Goal: Task Accomplishment & Management: Manage account settings

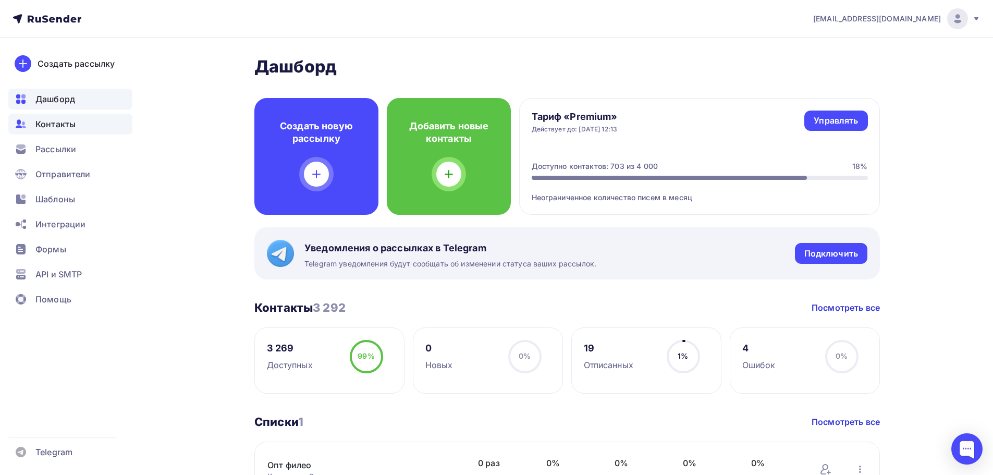
click at [80, 132] on div "Контакты" at bounding box center [70, 124] width 124 height 21
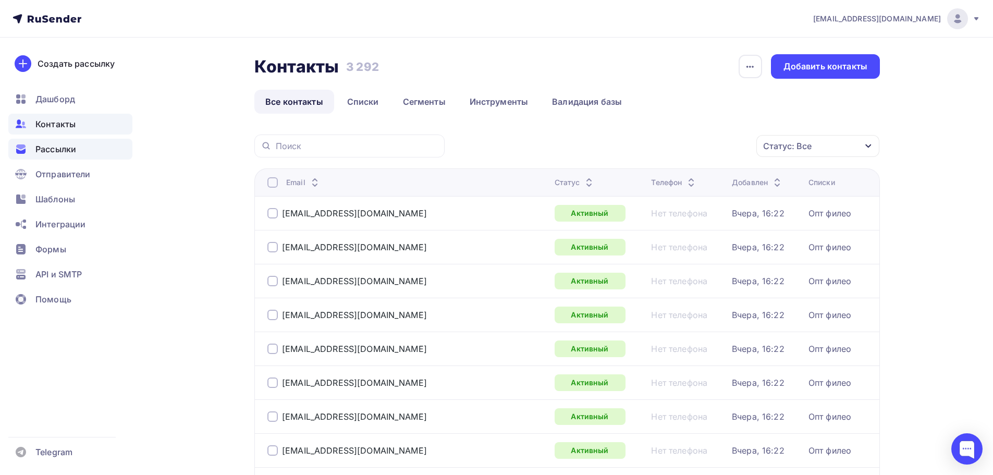
click at [84, 151] on div "Рассылки" at bounding box center [70, 149] width 124 height 21
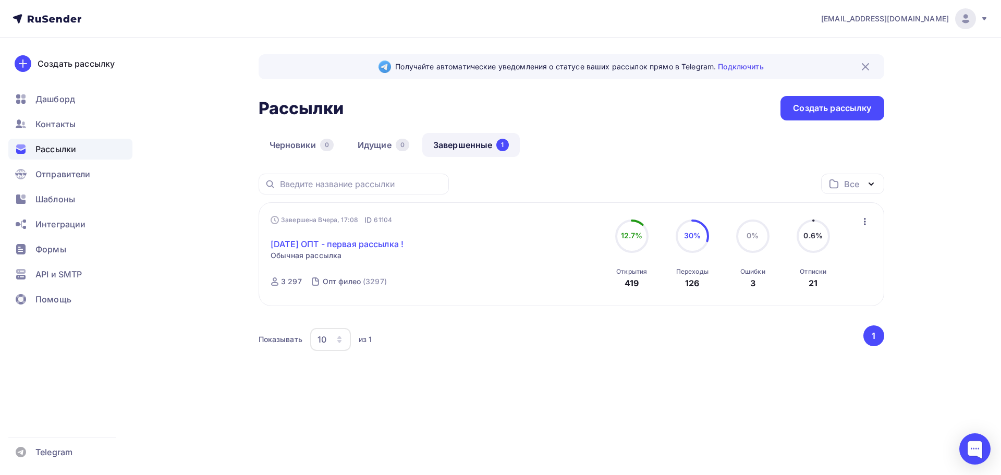
click at [374, 244] on link "[DATE] ОПТ - первая рассылка !" at bounding box center [337, 244] width 133 height 13
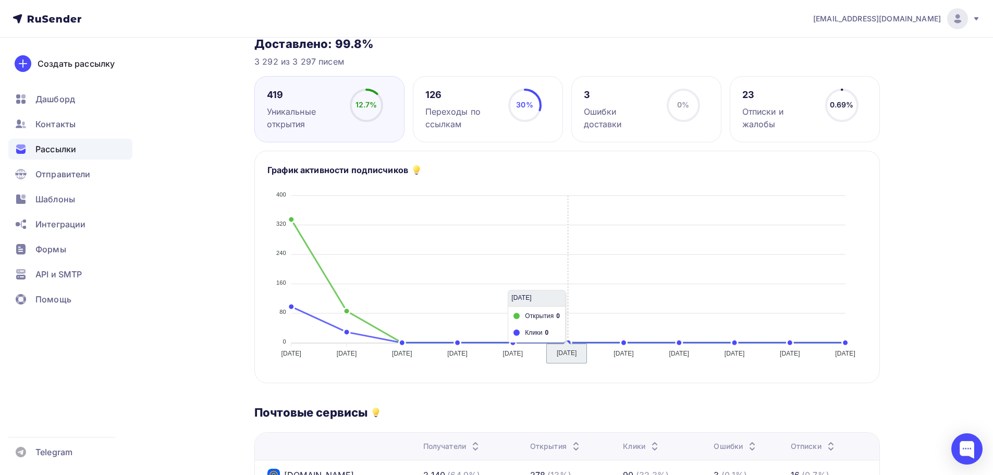
scroll to position [104, 0]
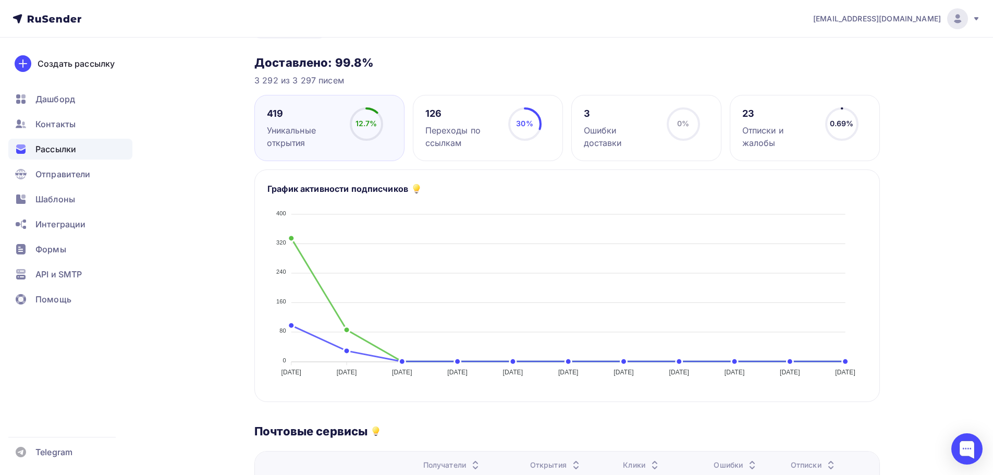
click at [807, 142] on div "Отписки и жалобы" at bounding box center [780, 136] width 74 height 25
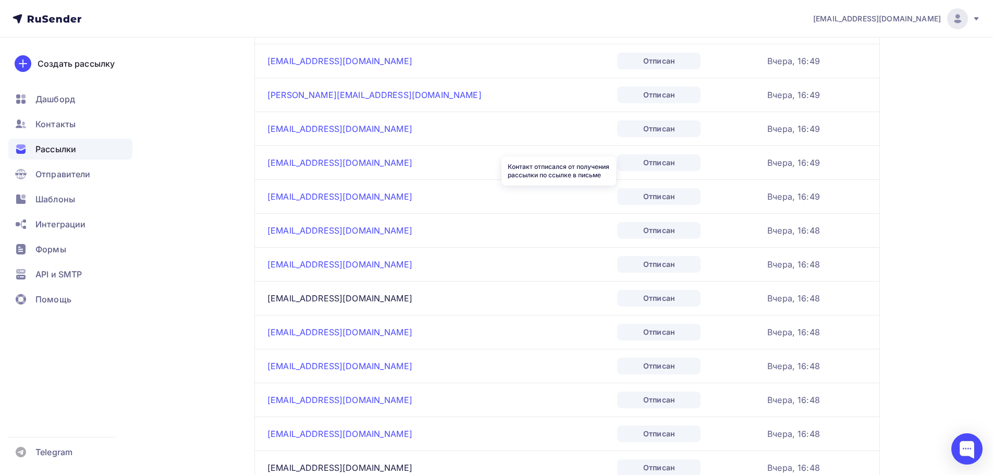
scroll to position [1043, 0]
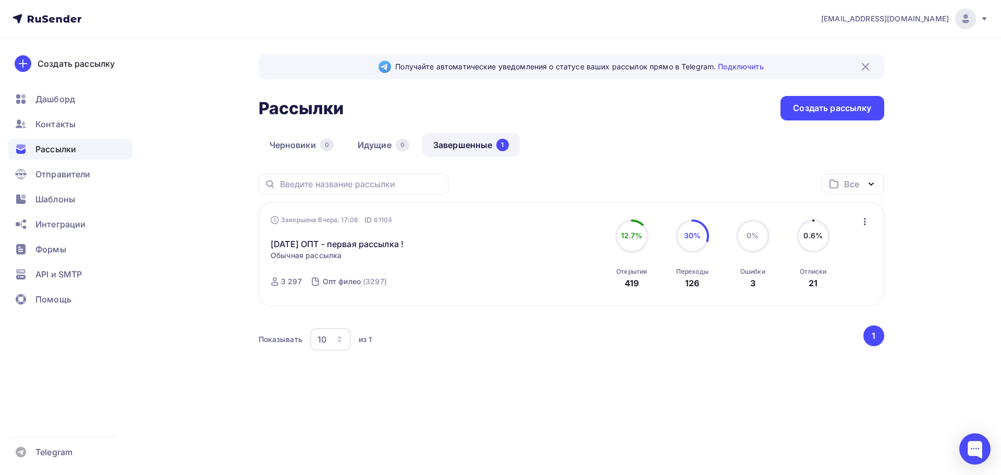
click at [830, 247] on div "0.6% 0.6% Отписки 21" at bounding box center [813, 255] width 52 height 70
click at [816, 237] on span "0.6%" at bounding box center [813, 235] width 19 height 9
click at [377, 238] on div "[DATE] ОПТ - первая рассылка ! Статистика Обзор рассылки Копировать в новую Доб…" at bounding box center [390, 237] width 238 height 25
click at [377, 239] on link "[DATE] ОПТ - первая рассылка !" at bounding box center [337, 244] width 133 height 13
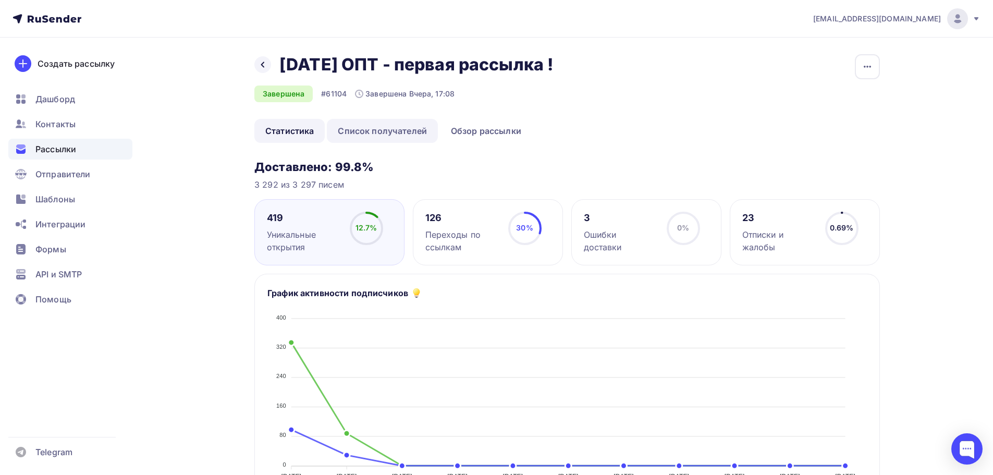
click at [399, 139] on link "Список получателей" at bounding box center [382, 131] width 111 height 24
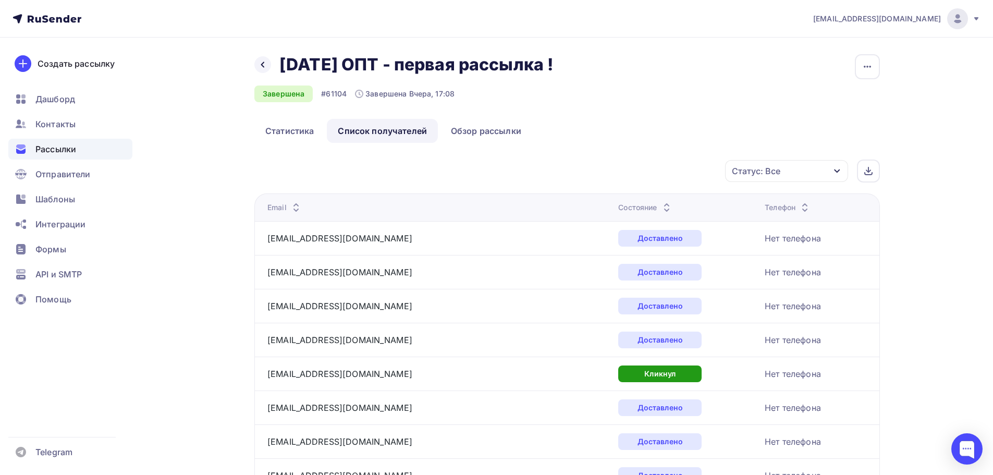
click at [808, 177] on div "Статус: Все" at bounding box center [786, 171] width 123 height 22
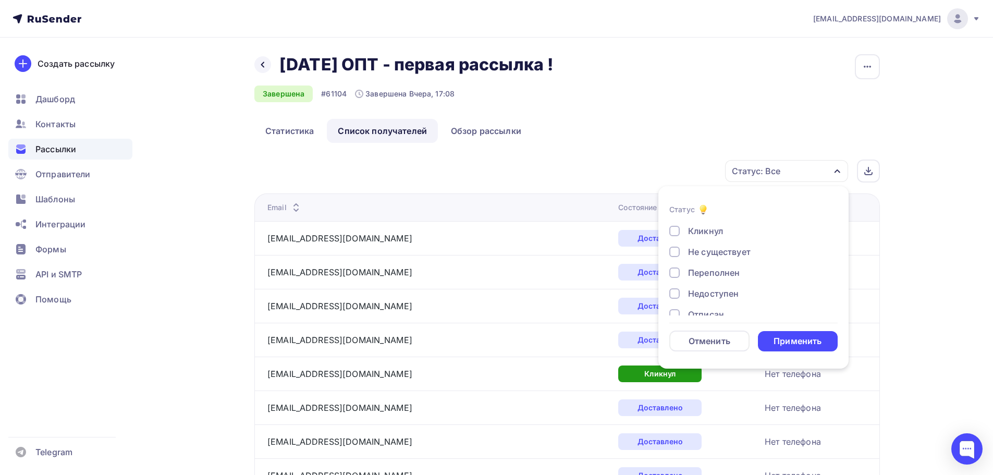
scroll to position [96, 0]
click at [712, 277] on div "Жалоба" at bounding box center [704, 280] width 33 height 13
click at [809, 347] on div "Применить" at bounding box center [798, 341] width 48 height 12
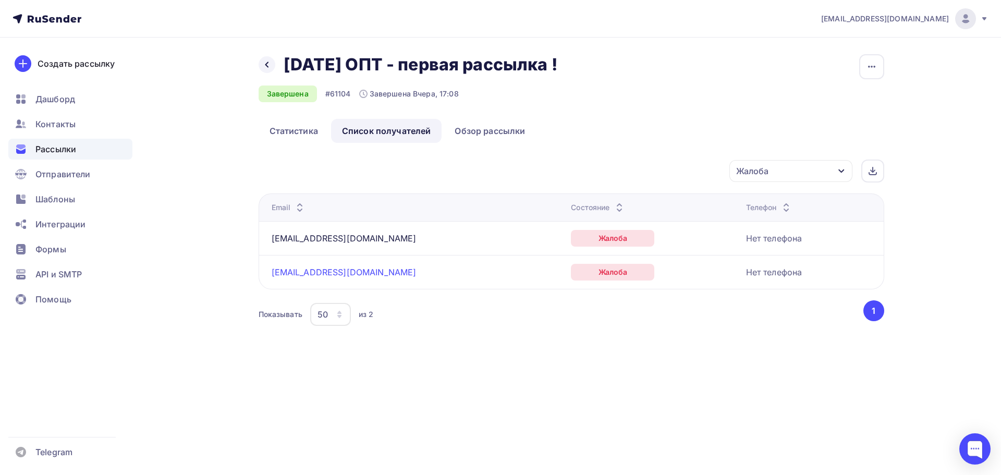
click at [344, 273] on link "[EMAIL_ADDRESS][DOMAIN_NAME]" at bounding box center [344, 272] width 145 height 10
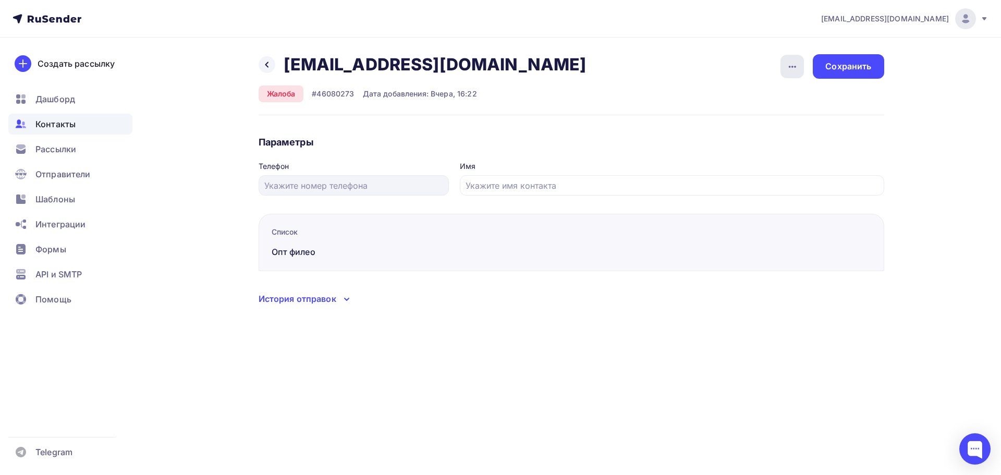
click at [800, 72] on div "button" at bounding box center [792, 66] width 23 height 23
click at [778, 97] on div "Удалить" at bounding box center [752, 99] width 100 height 13
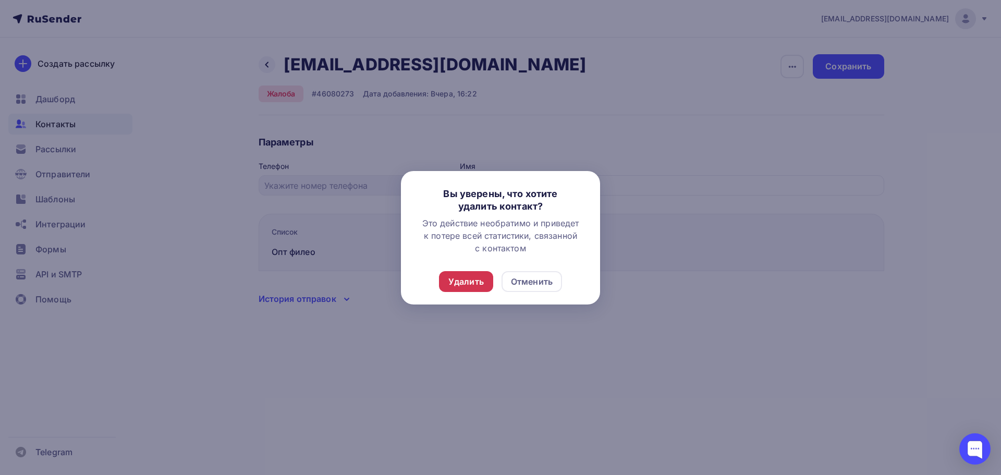
click at [463, 283] on div "Удалить" at bounding box center [465, 281] width 35 height 13
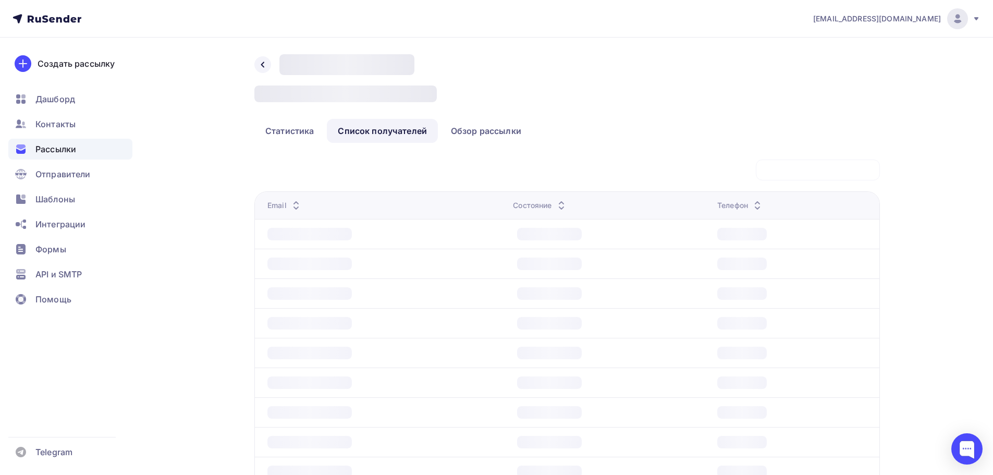
click at [66, 150] on span "Рассылки" at bounding box center [55, 149] width 41 height 13
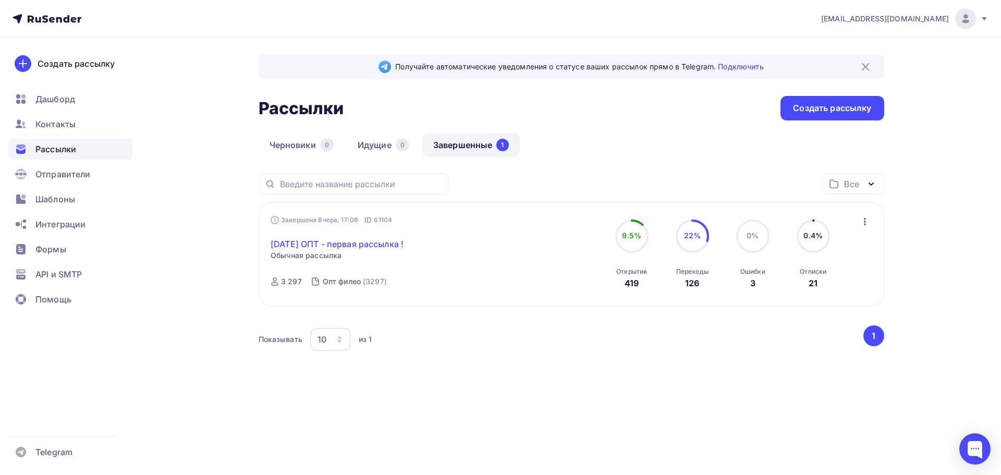
click at [371, 248] on link "[DATE] ОПТ - первая рассылка !" at bounding box center [337, 244] width 133 height 13
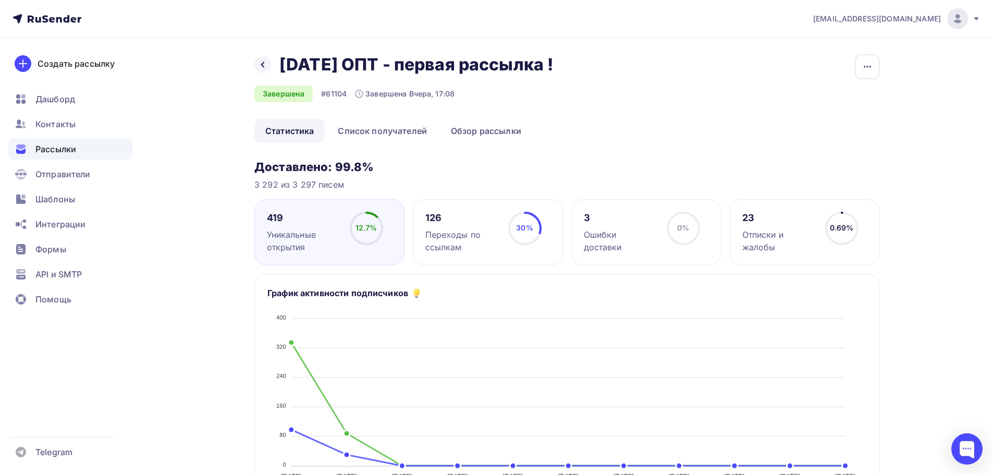
click at [778, 231] on div "Отписки и жалобы" at bounding box center [780, 240] width 74 height 25
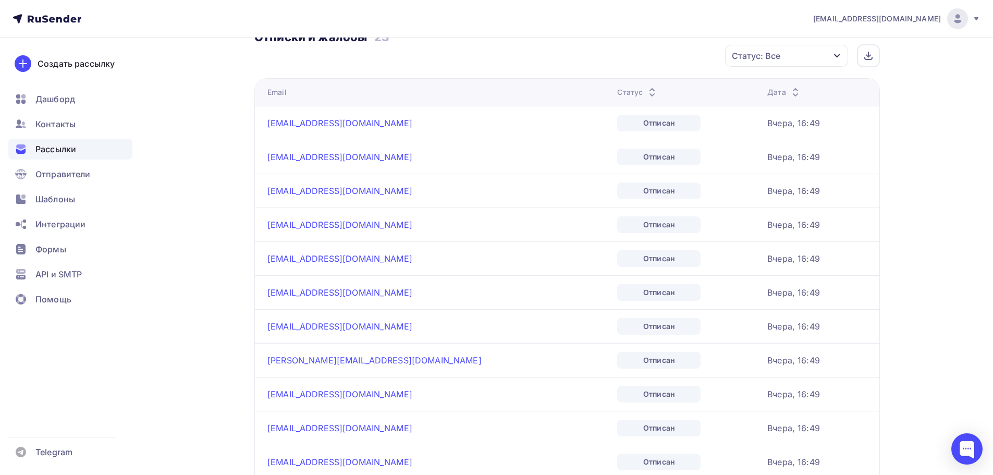
scroll to position [469, 0]
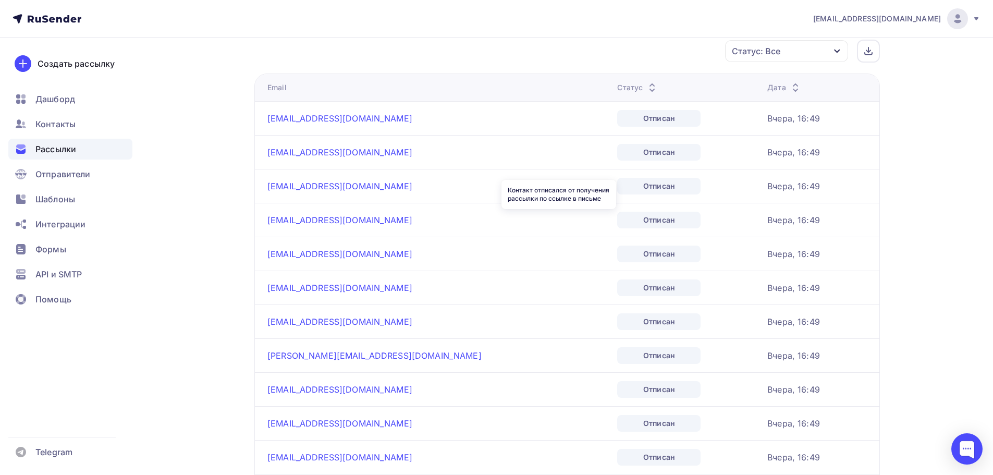
click at [617, 227] on div "Отписан" at bounding box center [658, 220] width 83 height 17
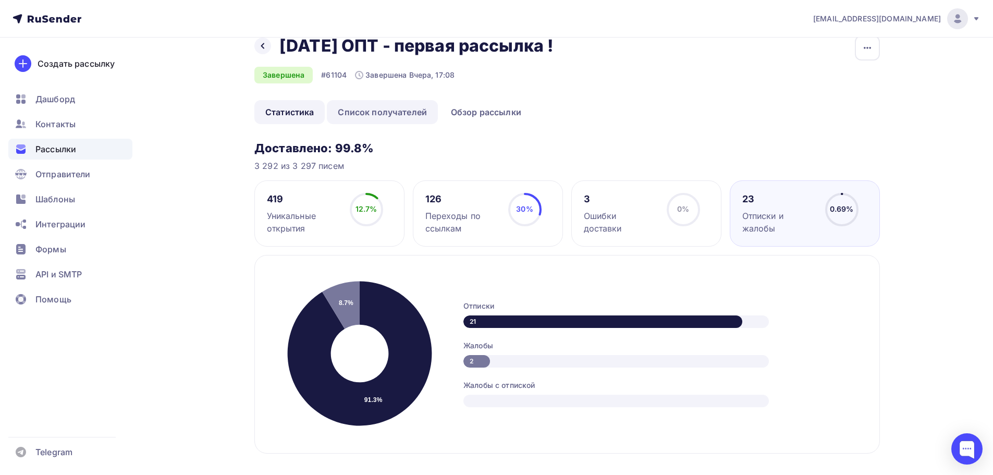
scroll to position [0, 0]
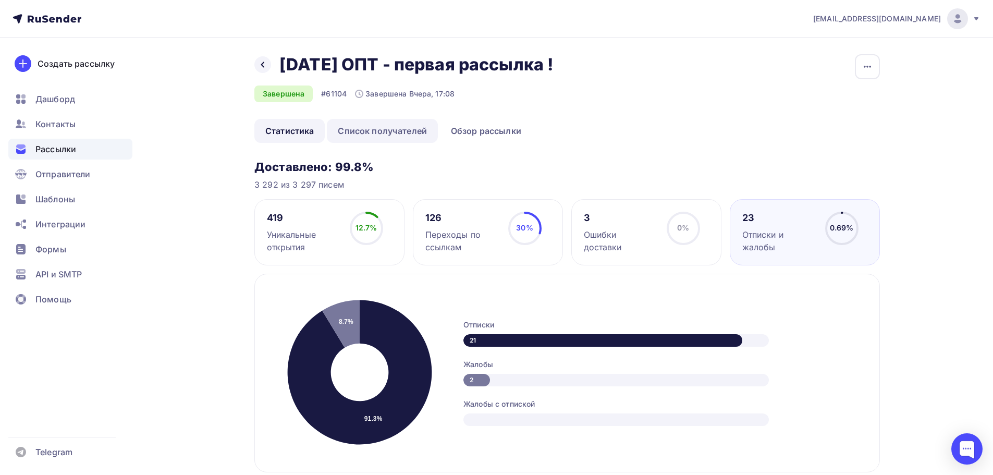
click at [374, 138] on link "Список получателей" at bounding box center [382, 131] width 111 height 24
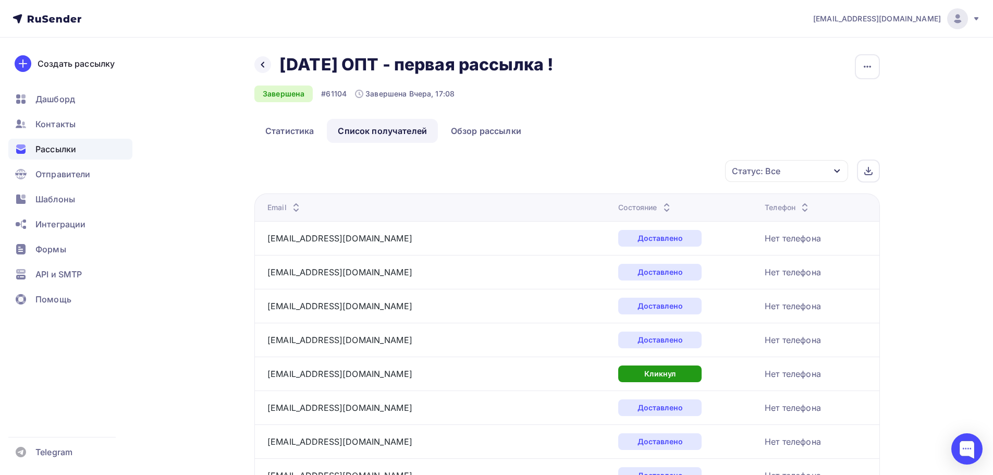
click at [829, 175] on div "Статус: Все" at bounding box center [786, 171] width 123 height 22
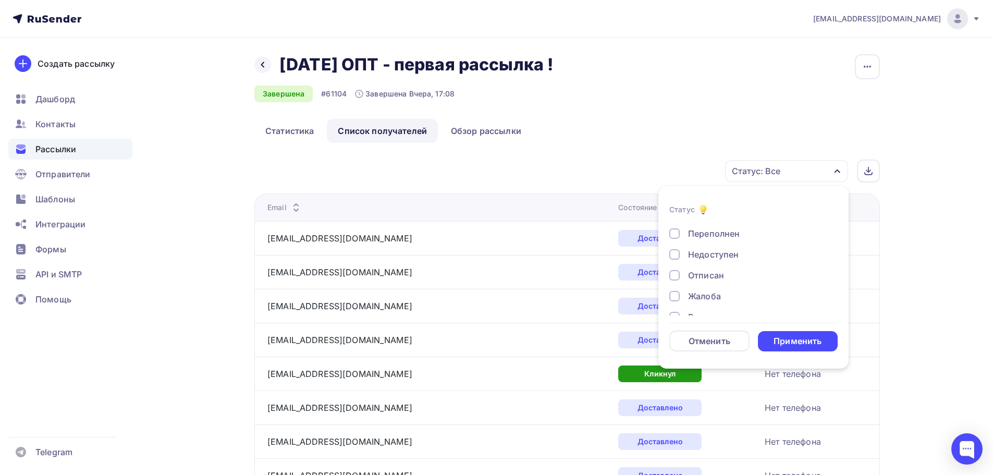
scroll to position [96, 0]
click at [717, 259] on div "Отписан" at bounding box center [706, 259] width 36 height 13
click at [795, 340] on div "Применить" at bounding box center [798, 341] width 48 height 12
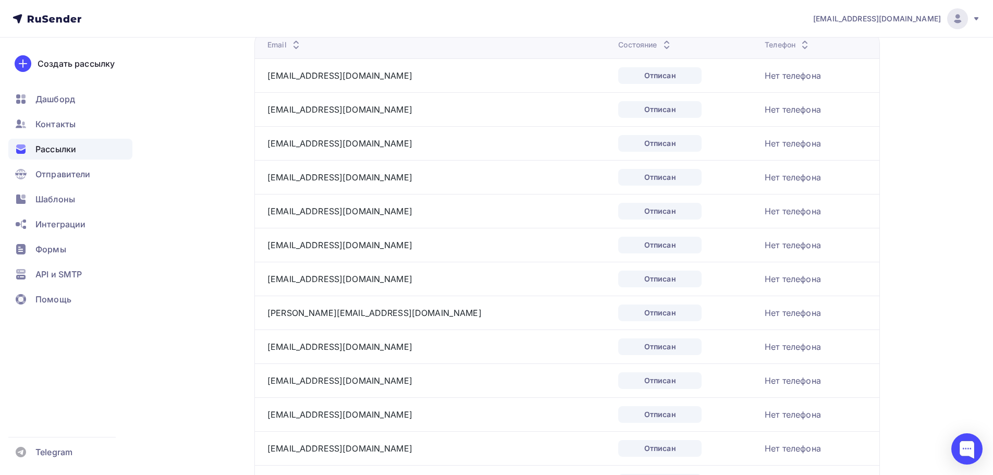
scroll to position [18, 0]
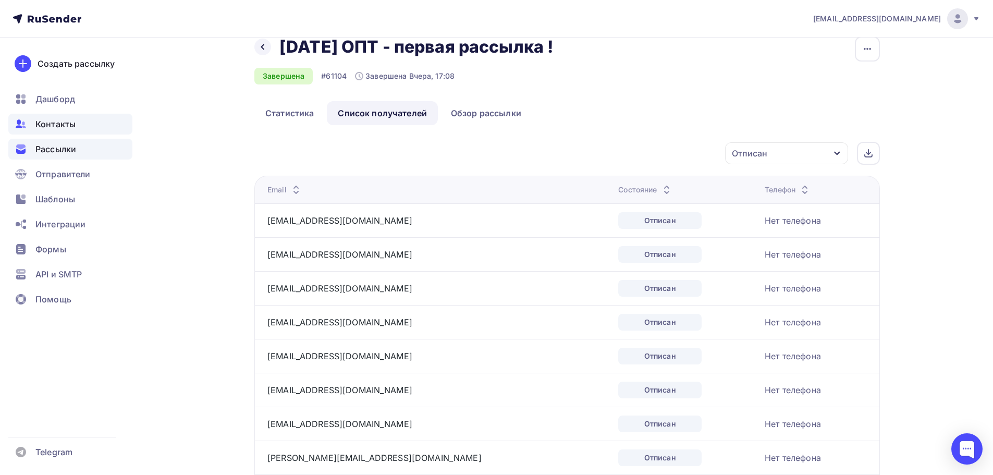
click at [74, 130] on div "Контакты" at bounding box center [70, 124] width 124 height 21
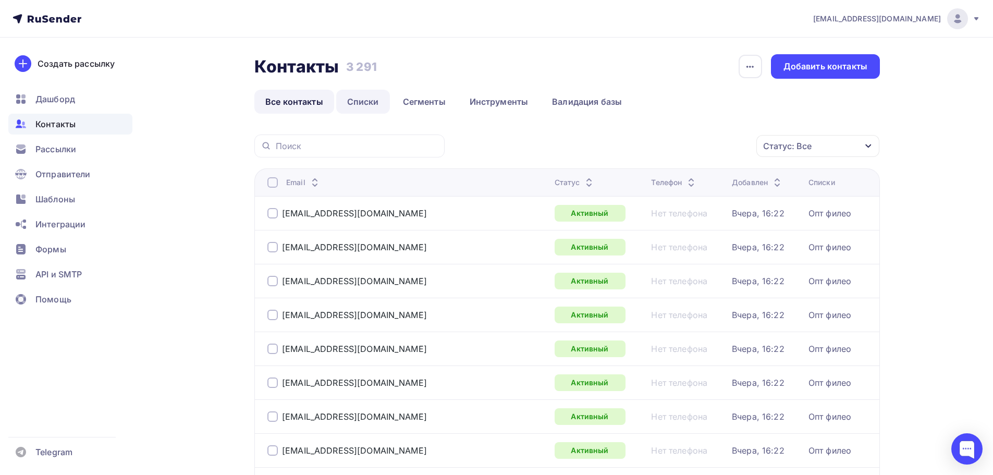
click at [373, 100] on link "Списки" at bounding box center [363, 102] width 54 height 24
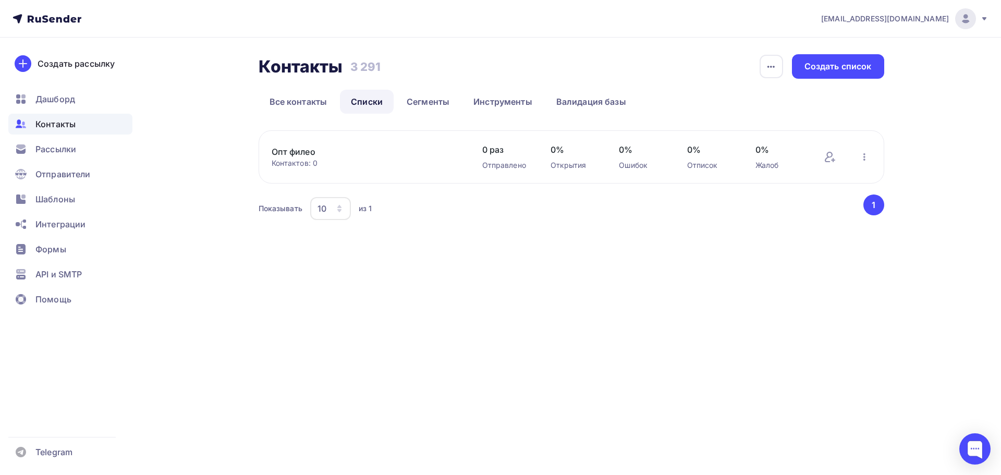
click at [306, 156] on link "Опт филео" at bounding box center [360, 151] width 177 height 13
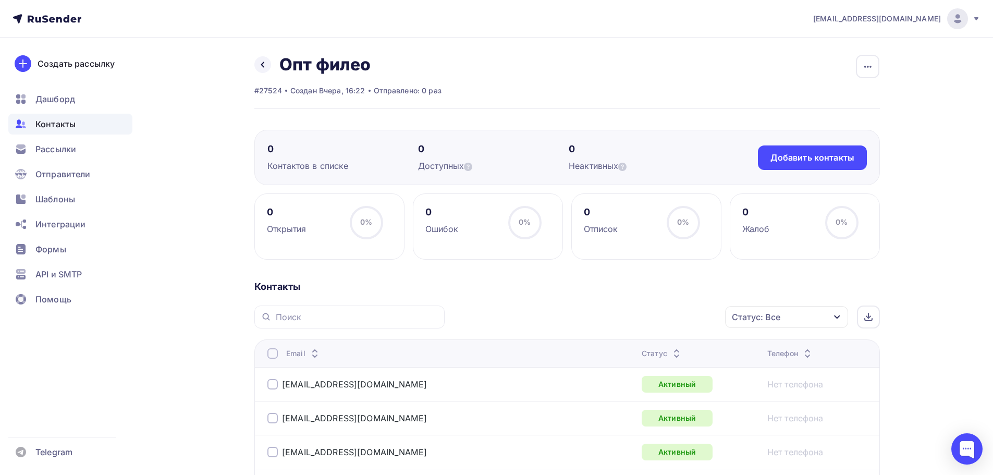
click at [61, 127] on span "Контакты" at bounding box center [55, 124] width 40 height 13
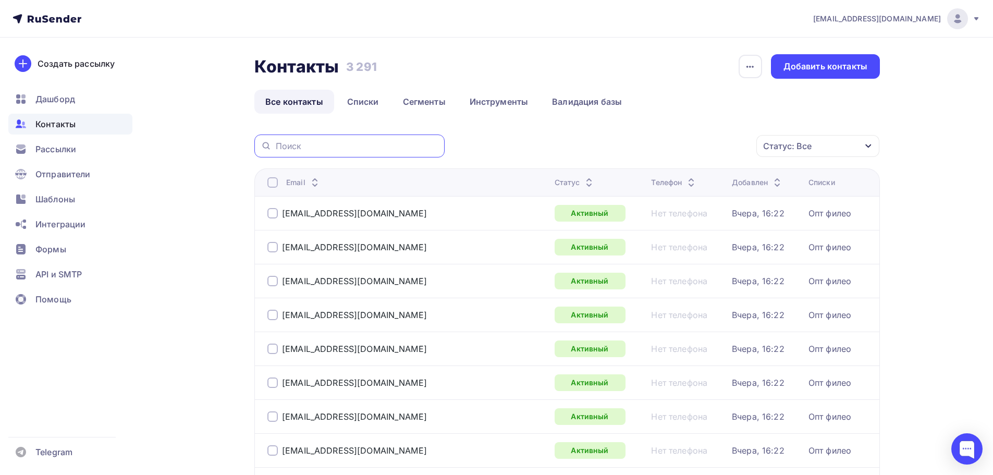
click at [392, 148] on input "text" at bounding box center [357, 145] width 163 height 11
paste input "[EMAIL_ADDRESS][DOMAIN_NAME]"
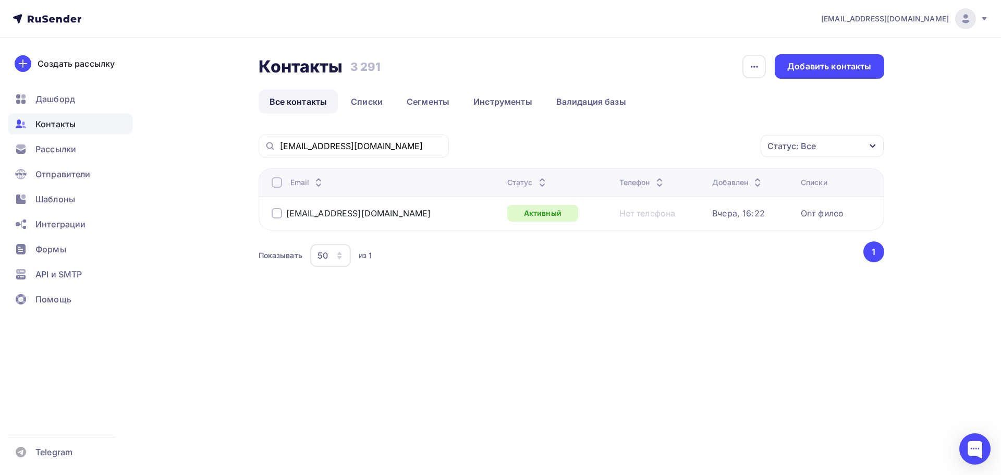
click at [275, 214] on div at bounding box center [277, 213] width 10 height 10
click at [711, 142] on div "Действие" at bounding box center [683, 146] width 138 height 20
click at [670, 217] on div "Удалить" at bounding box center [683, 218] width 113 height 13
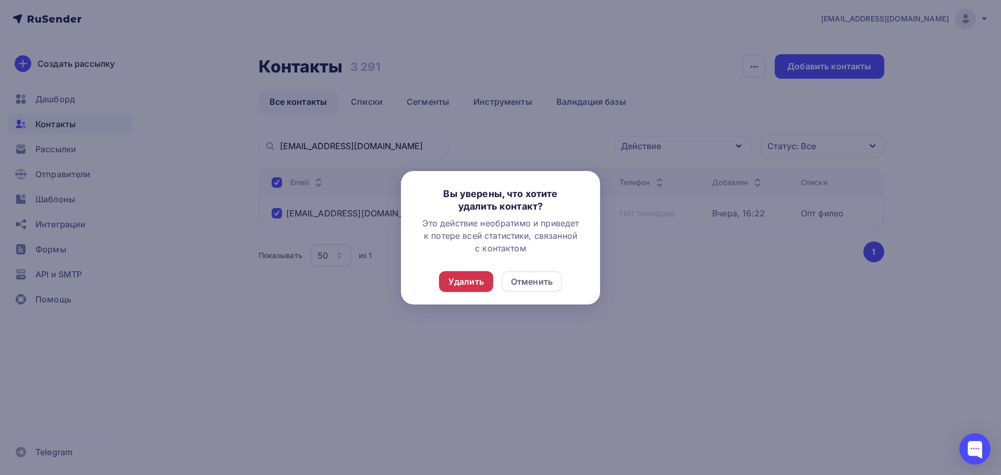
click at [478, 276] on div "Удалить" at bounding box center [465, 281] width 35 height 13
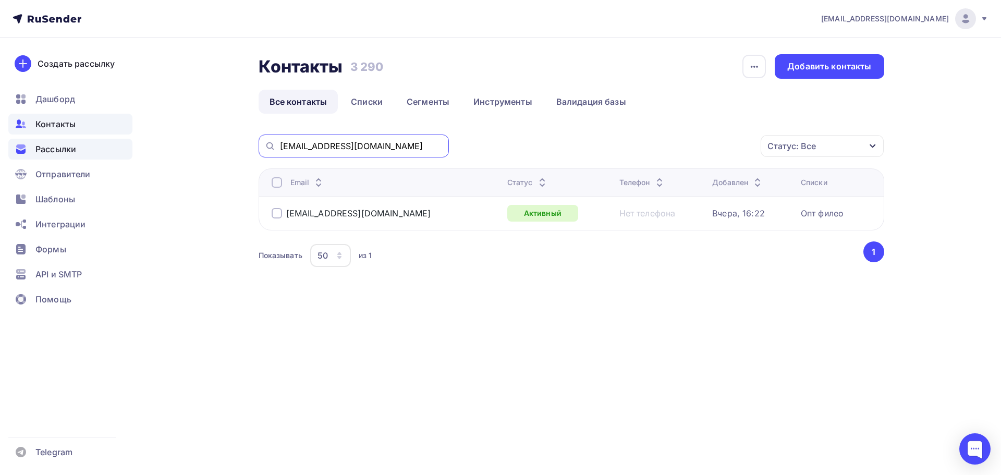
drag, startPoint x: 392, startPoint y: 143, endPoint x: 113, endPoint y: 139, distance: 278.5
click at [116, 139] on div "[EMAIL_ADDRESS][DOMAIN_NAME] Аккаунт Тарифы Выйти Создать рассылку [GEOGRAPHIC_…" at bounding box center [500, 168] width 1001 height 337
paste input "sigalnsg"
type input "[EMAIL_ADDRESS][DOMAIN_NAME]"
click at [276, 213] on div at bounding box center [277, 213] width 10 height 10
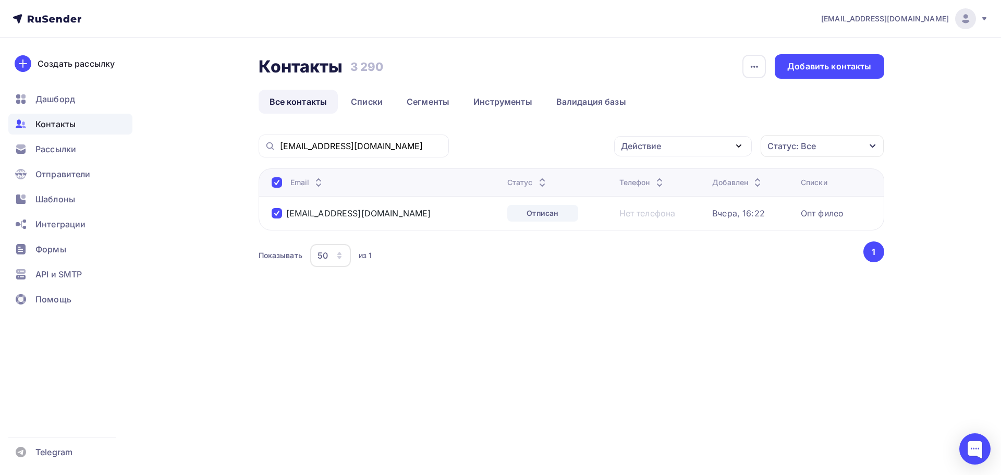
click at [698, 155] on div "Действие" at bounding box center [683, 146] width 138 height 20
click at [673, 217] on div "Удалить" at bounding box center [683, 218] width 113 height 13
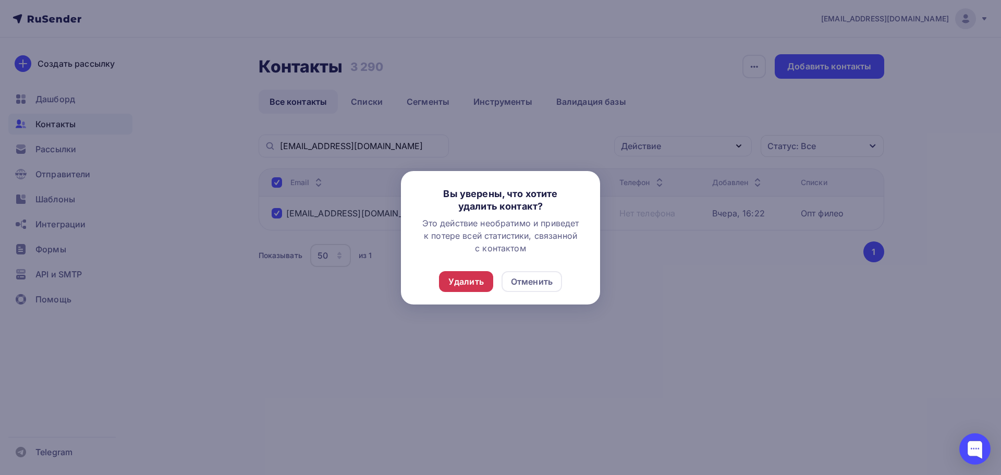
click at [461, 284] on div "Удалить" at bounding box center [465, 281] width 35 height 13
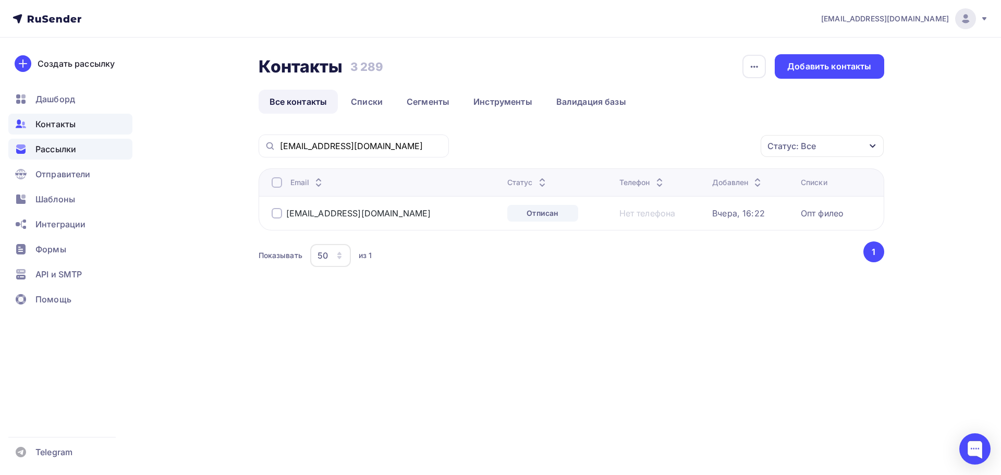
click at [98, 152] on div "Рассылки" at bounding box center [70, 149] width 124 height 21
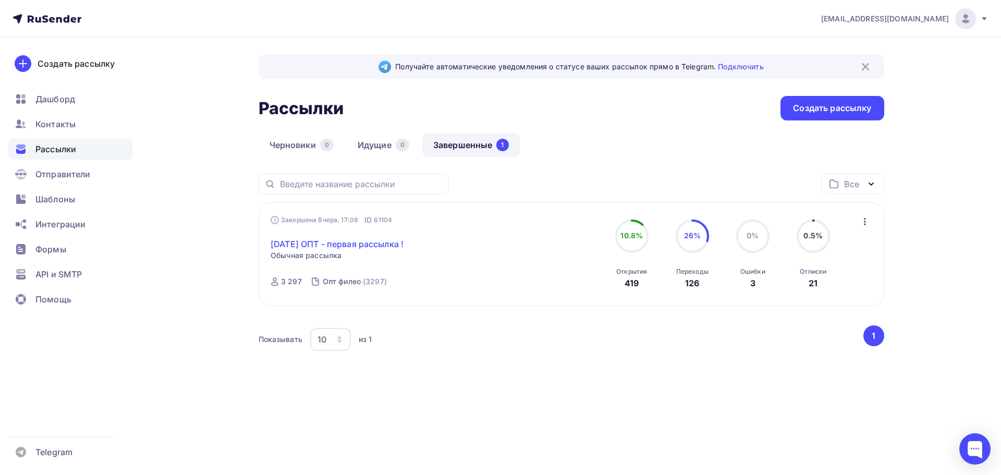
click at [334, 246] on link "[DATE] ОПТ - первая рассылка !" at bounding box center [337, 244] width 133 height 13
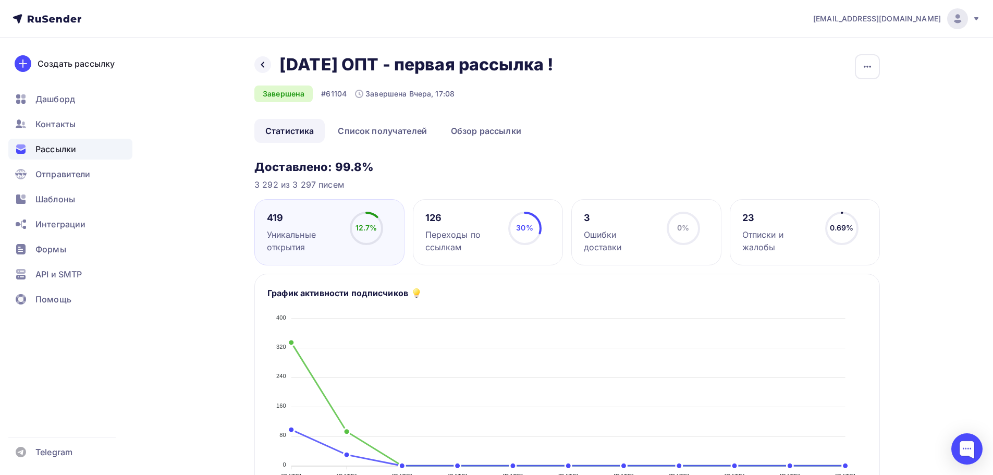
click at [472, 242] on div "Переходы по ссылкам" at bounding box center [462, 240] width 74 height 25
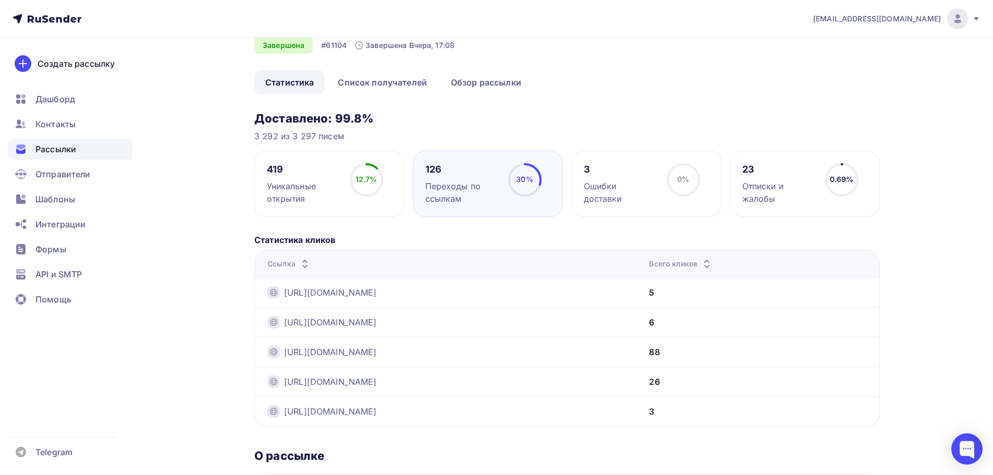
scroll to position [22, 0]
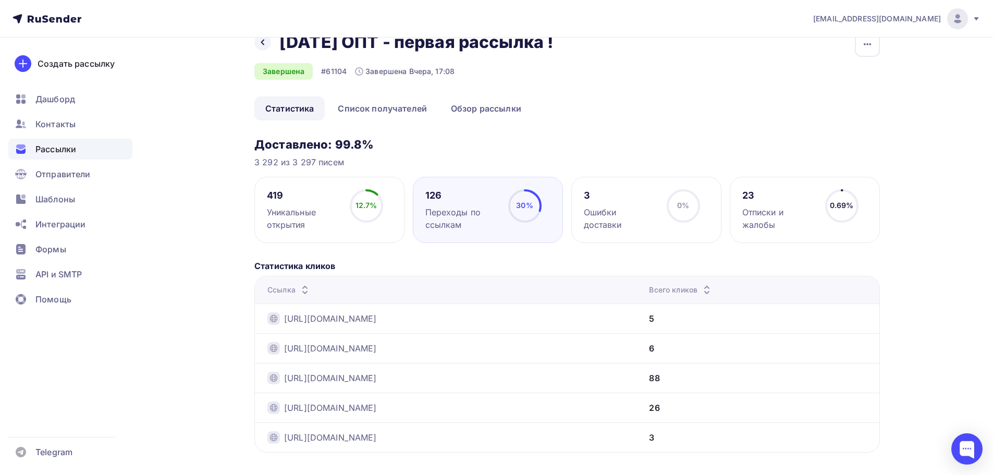
click at [366, 198] on circle at bounding box center [366, 205] width 31 height 31
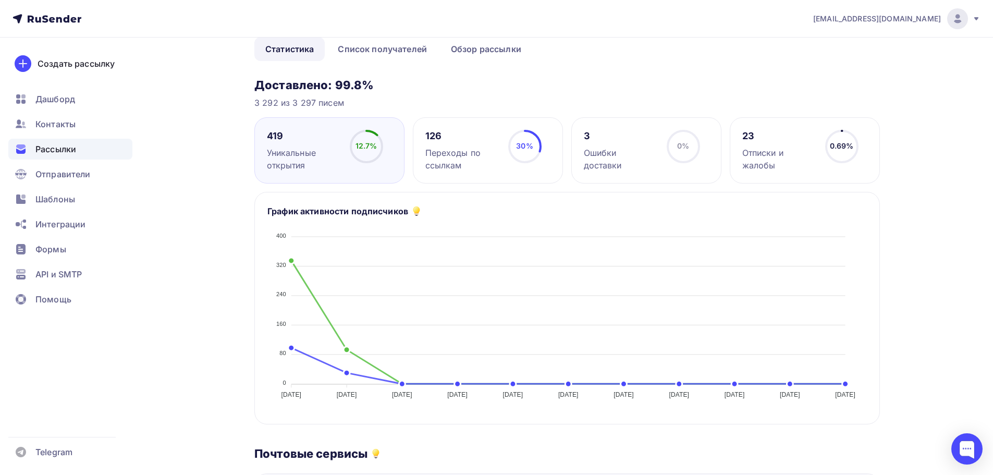
scroll to position [75, 0]
